Goal: Find specific page/section: Find specific page/section

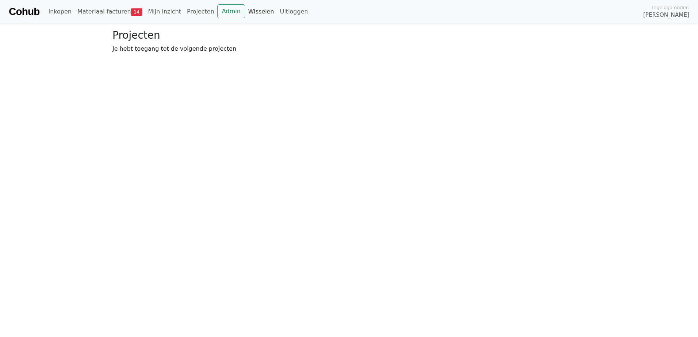
click at [245, 11] on link "Wisselen" at bounding box center [261, 11] width 32 height 15
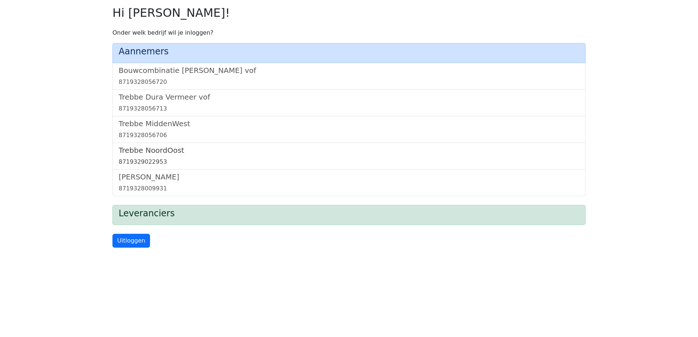
click at [157, 147] on h5 "Trebbe NoordOost" at bounding box center [349, 150] width 461 height 9
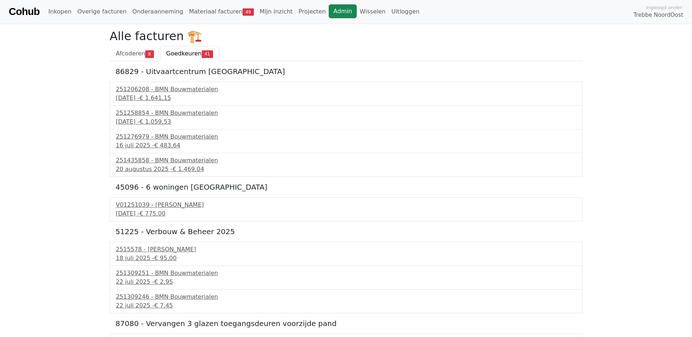
click at [329, 8] on link "Admin" at bounding box center [343, 11] width 28 height 14
